Goal: Use online tool/utility: Utilize a website feature to perform a specific function

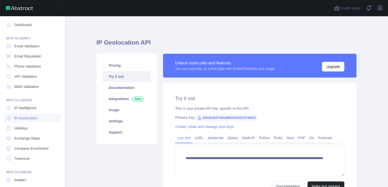
scroll to position [36, 0]
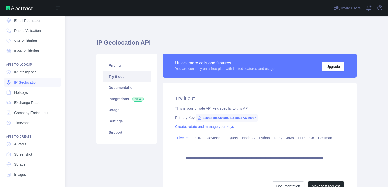
drag, startPoint x: 0, startPoint y: 0, endPoint x: 32, endPoint y: 81, distance: 86.9
click at [32, 81] on span "IP Geolocation" at bounding box center [25, 82] width 23 height 5
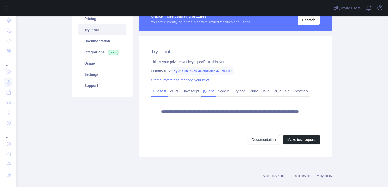
scroll to position [53, 0]
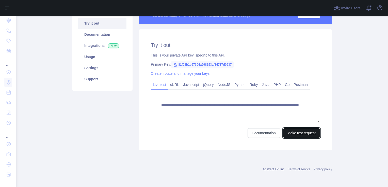
click at [303, 133] on button "Make test request" at bounding box center [301, 133] width 37 height 10
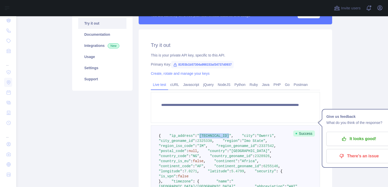
drag, startPoint x: 221, startPoint y: 139, endPoint x: 195, endPoint y: 139, distance: 26.4
click at [197, 138] on span ""[TECHNICAL_ID]"" at bounding box center [214, 136] width 34 height 4
copy span "[TECHNICAL_ID]"
